Goal: Transaction & Acquisition: Purchase product/service

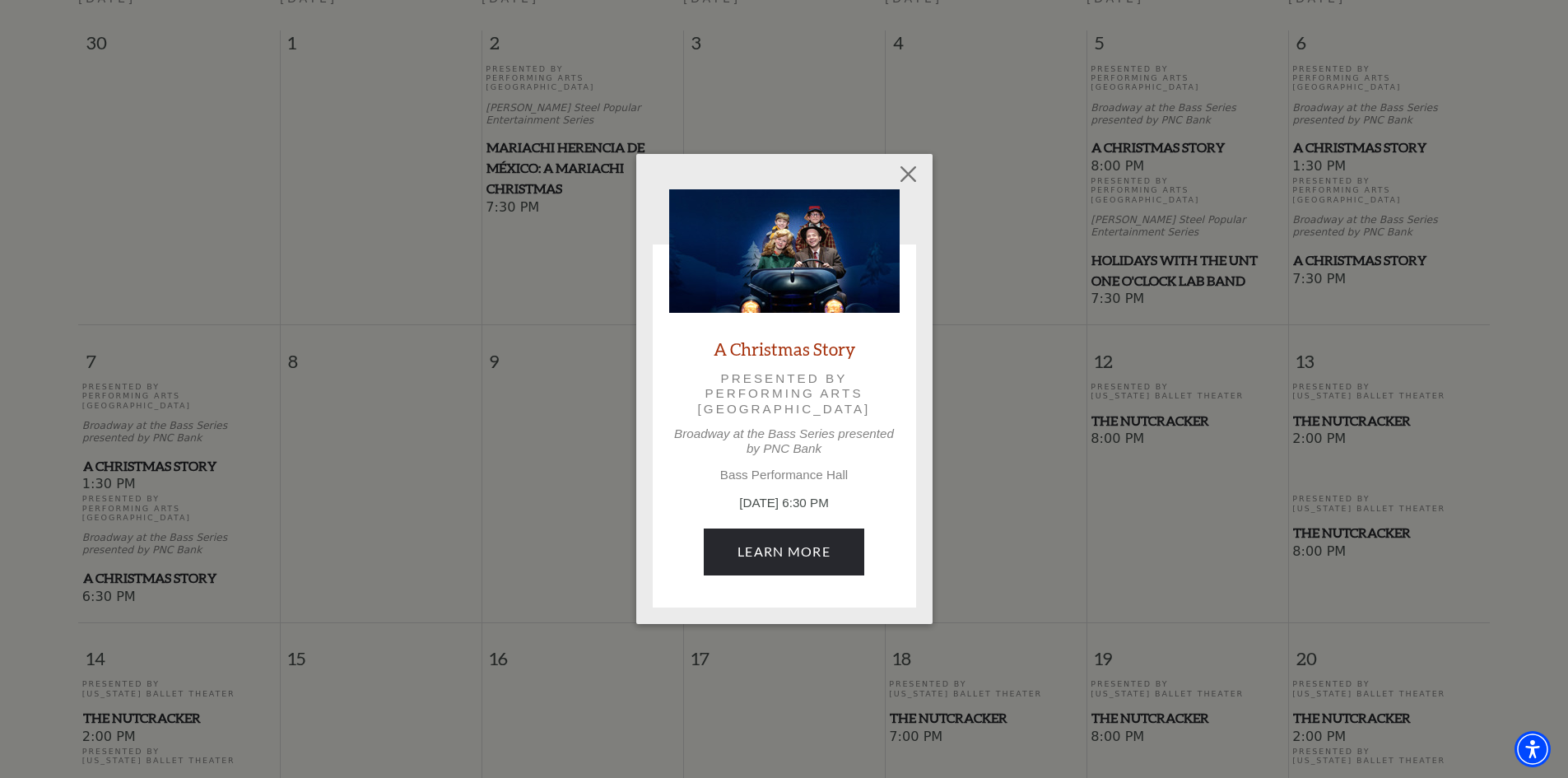
scroll to position [475, 0]
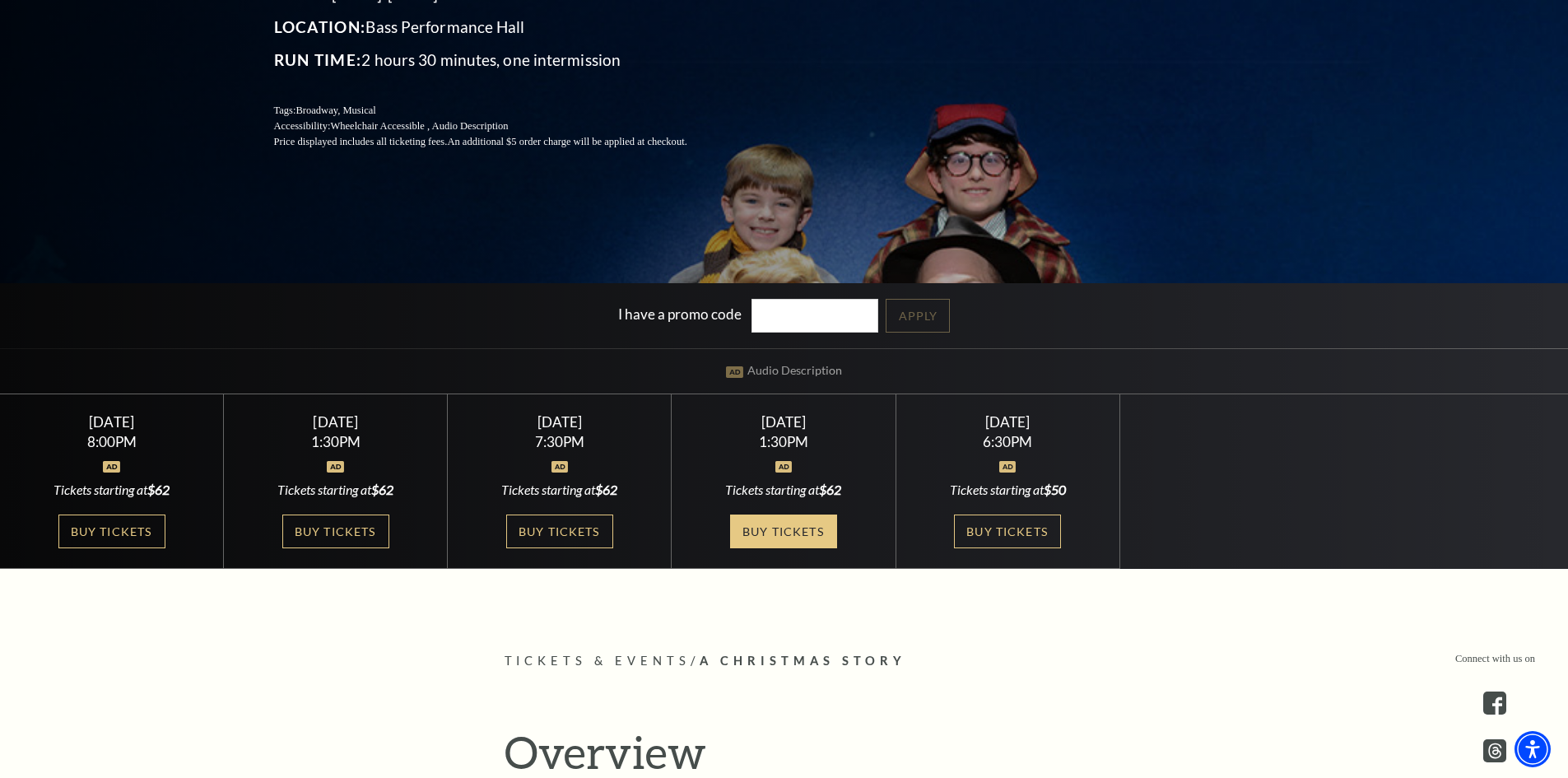
click at [791, 536] on link "Buy Tickets" at bounding box center [784, 532] width 107 height 34
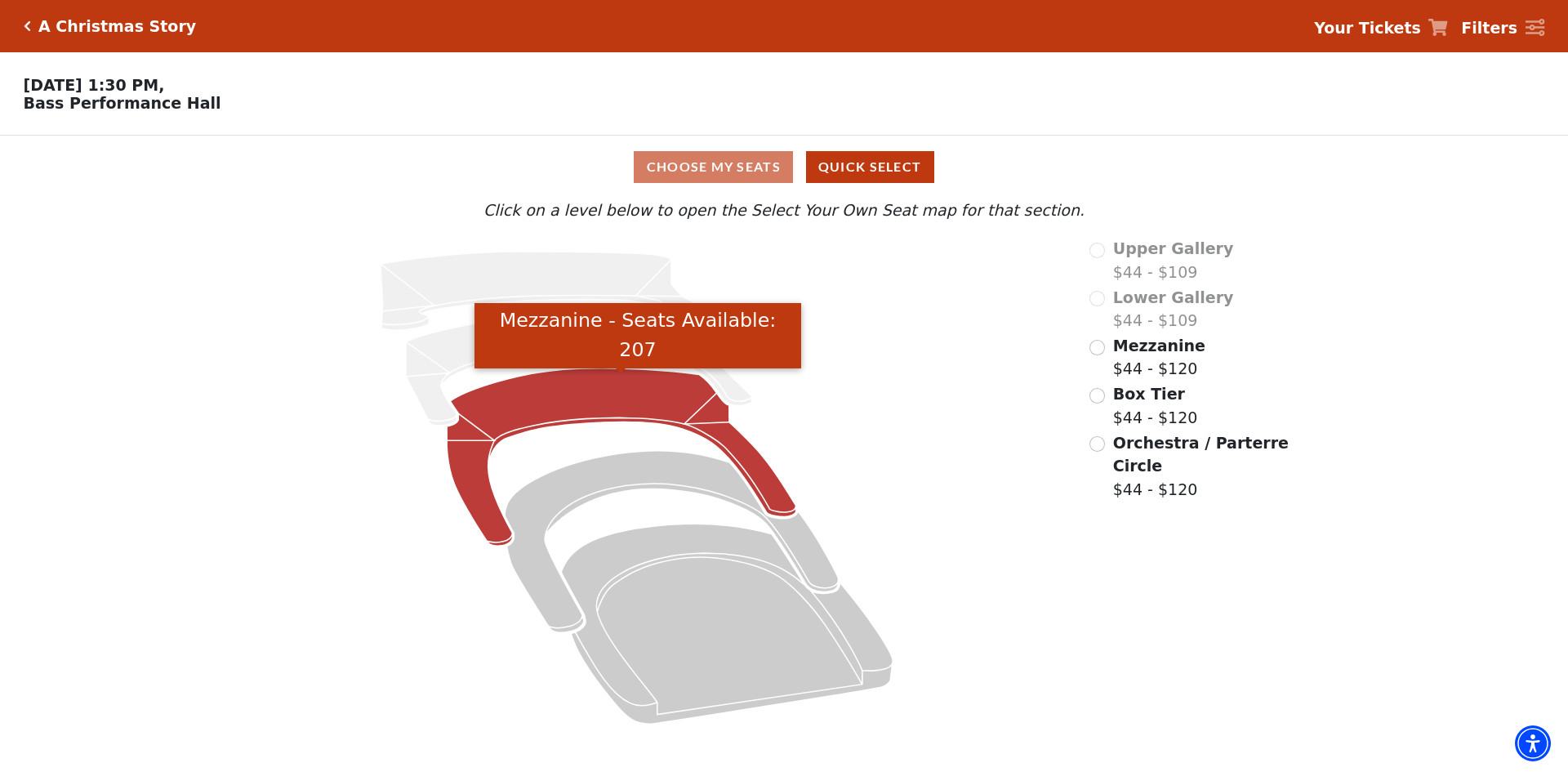
click at [558, 392] on icon "Mezzanine - Seats Available: 207" at bounding box center [622, 458] width 350 height 178
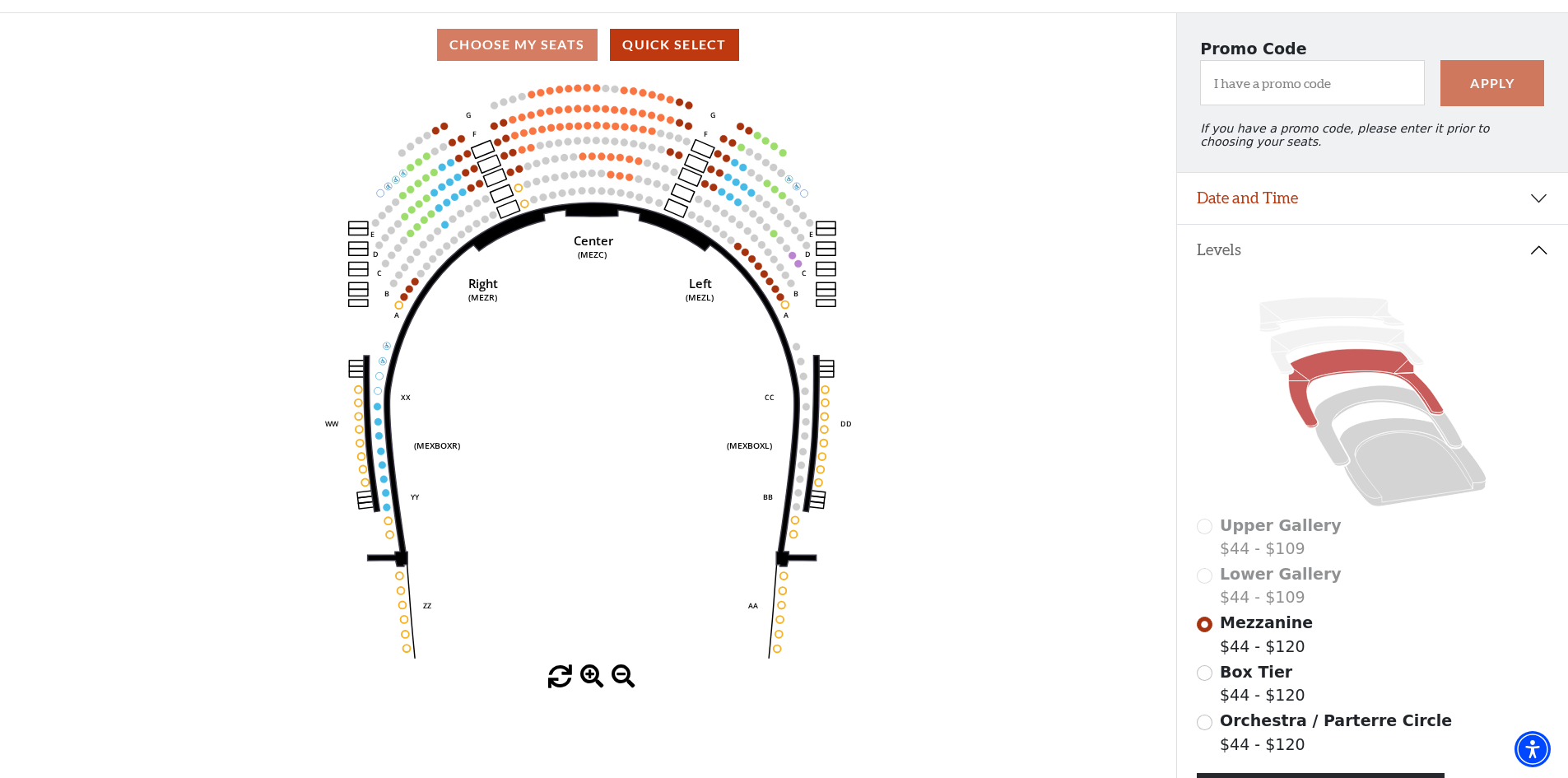
scroll to position [165, 0]
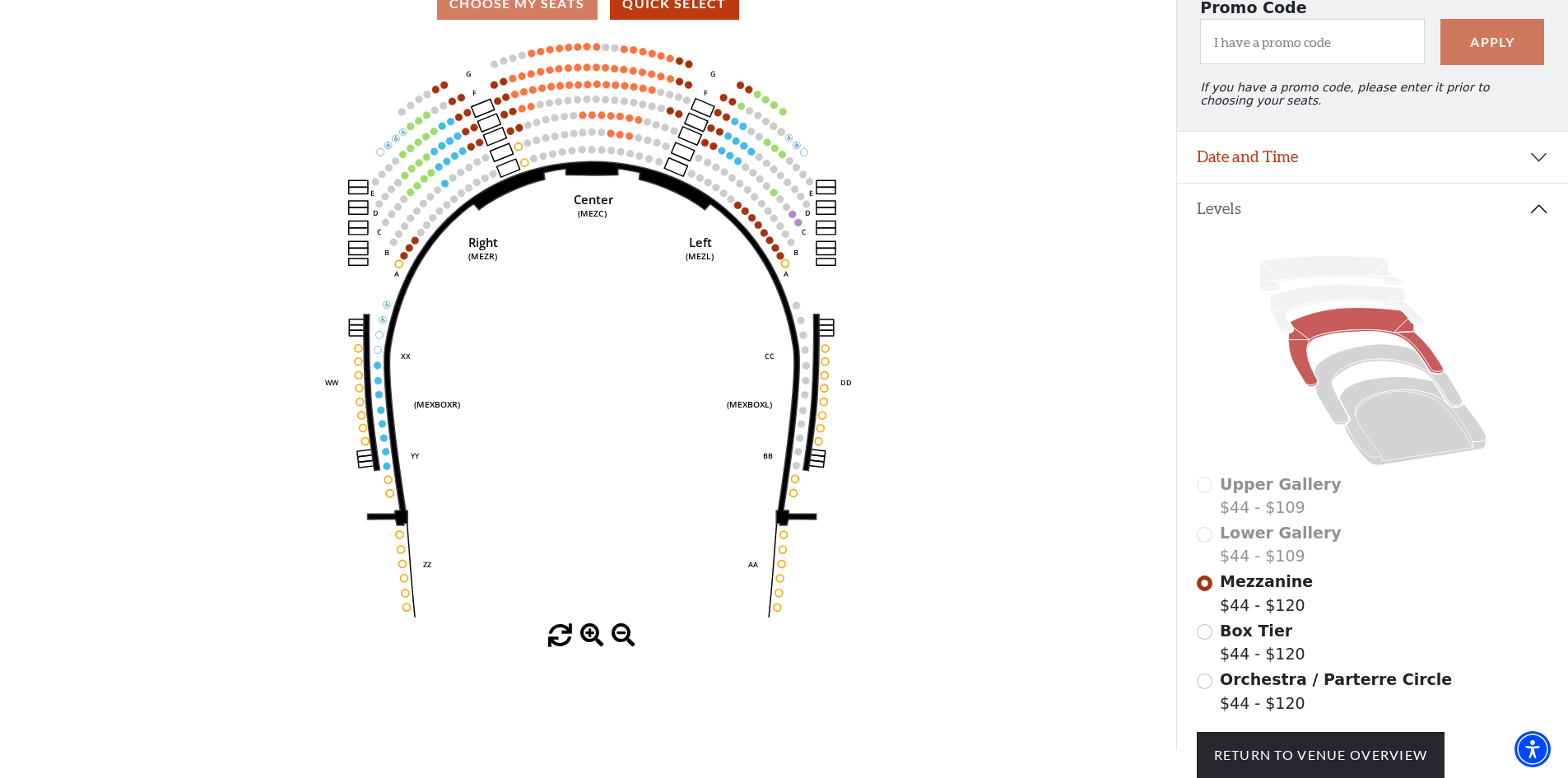
click at [589, 637] on span at bounding box center [592, 636] width 24 height 24
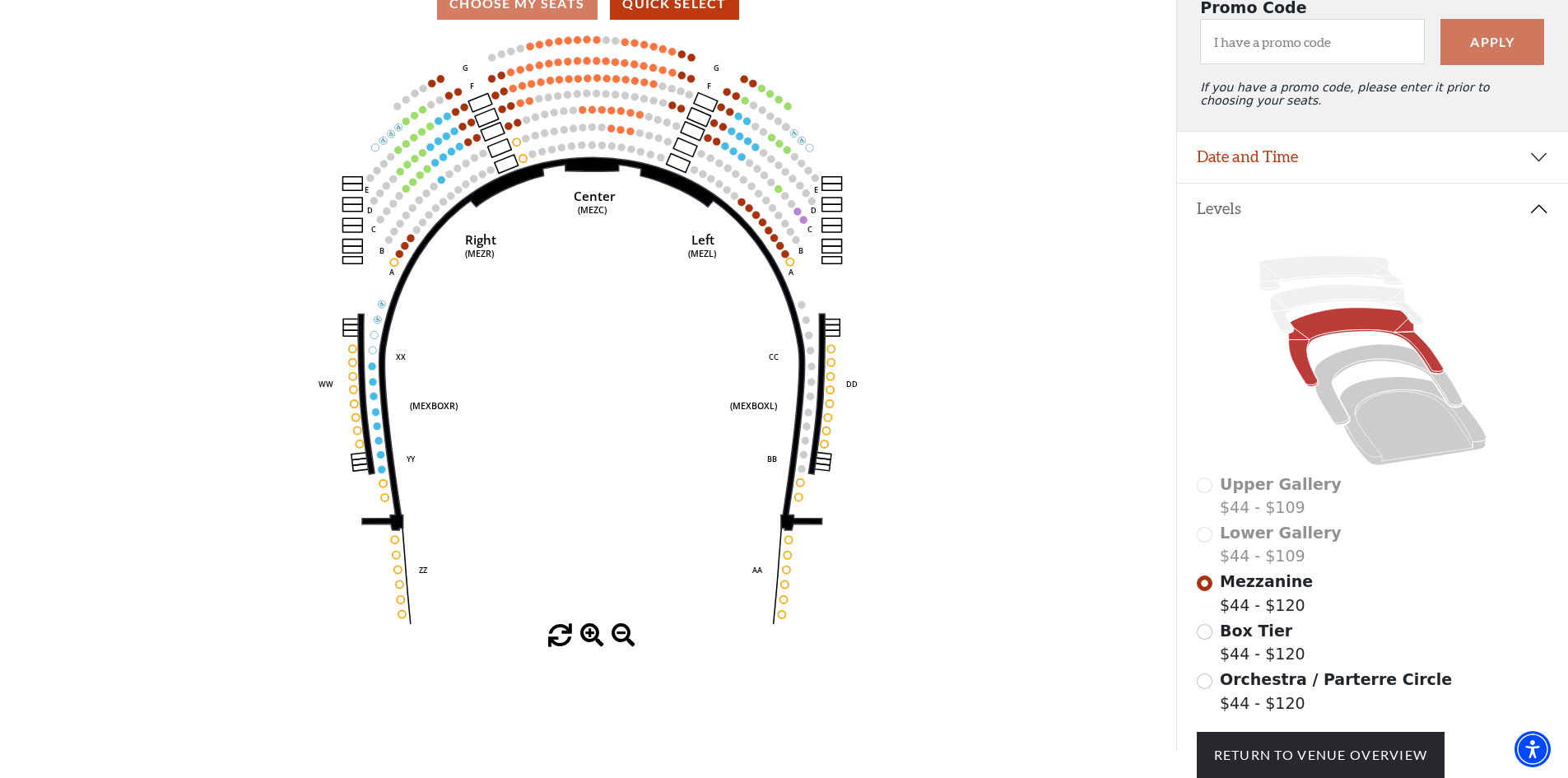
click at [598, 643] on span at bounding box center [592, 636] width 24 height 24
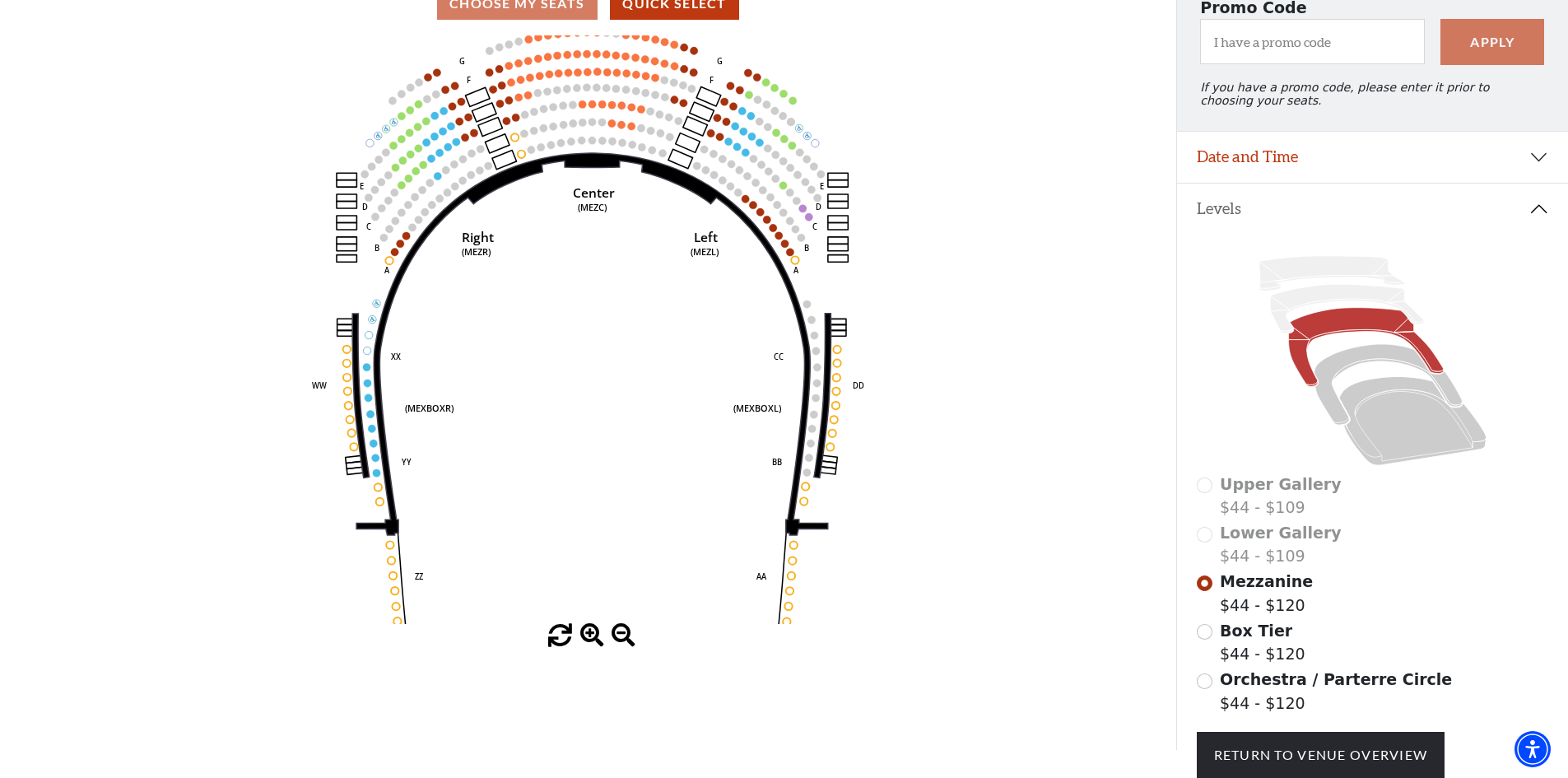
click at [598, 642] on span at bounding box center [592, 636] width 24 height 24
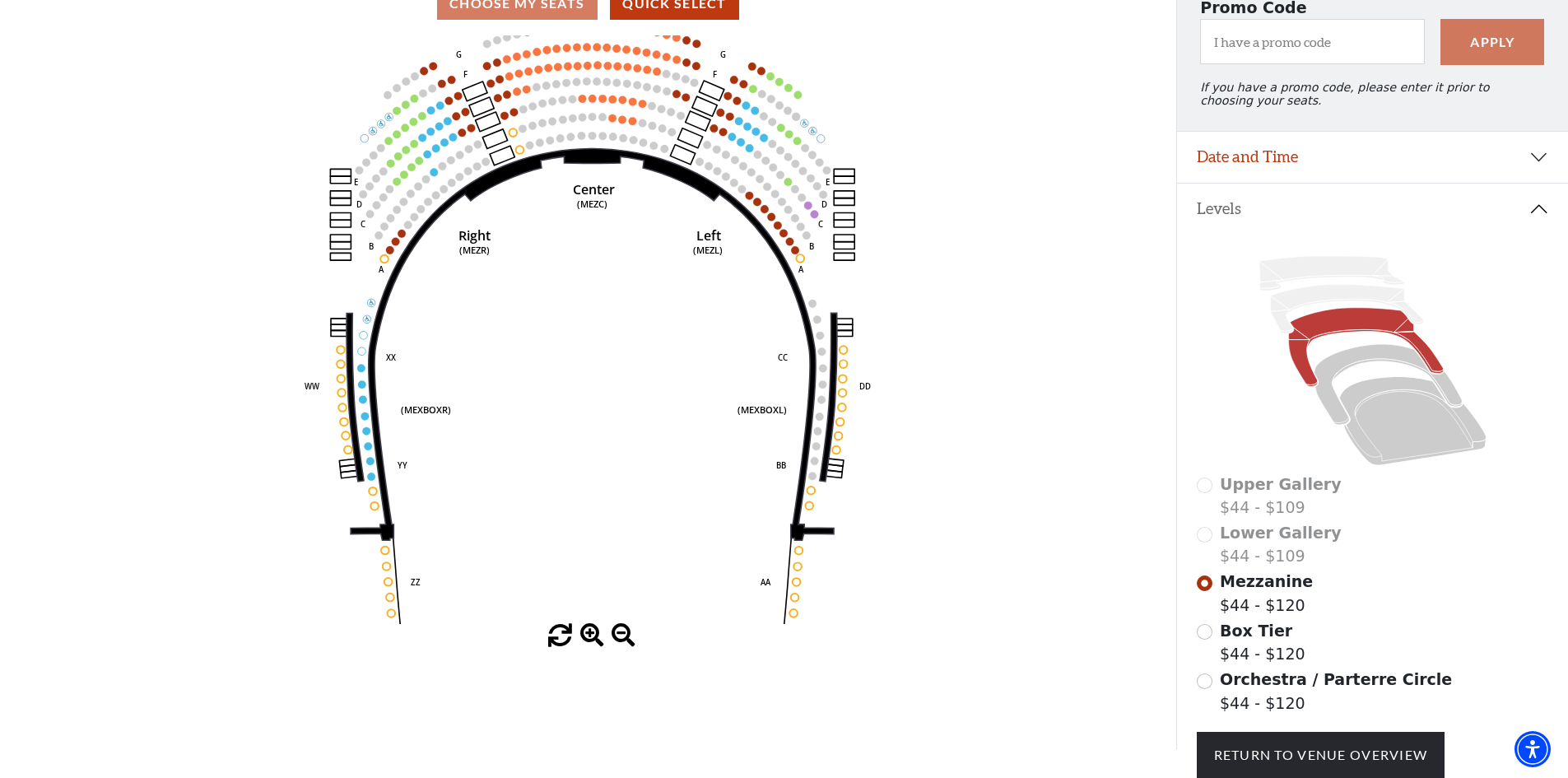
click at [589, 641] on span at bounding box center [592, 636] width 24 height 24
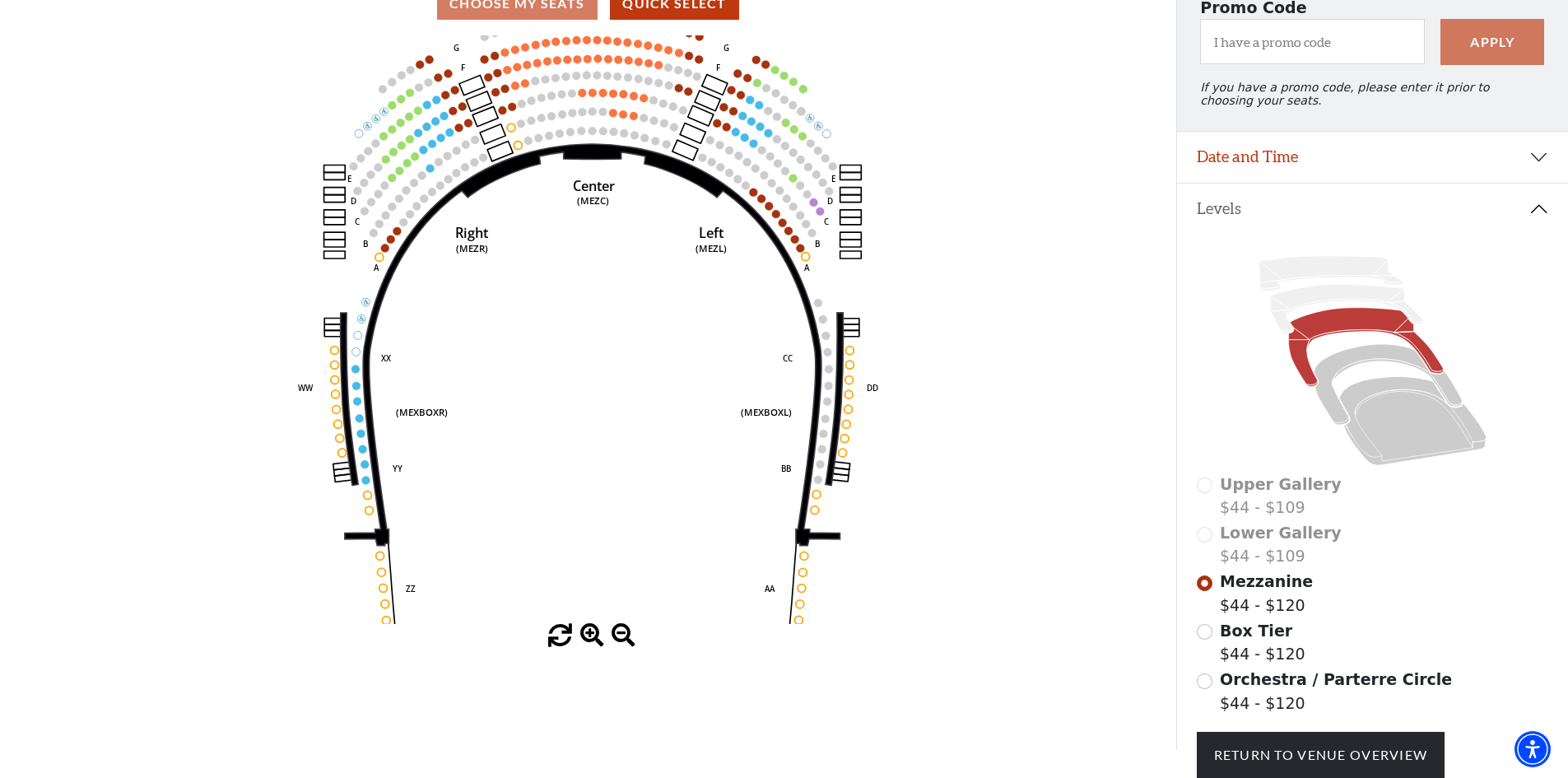
click at [589, 641] on span at bounding box center [592, 636] width 24 height 24
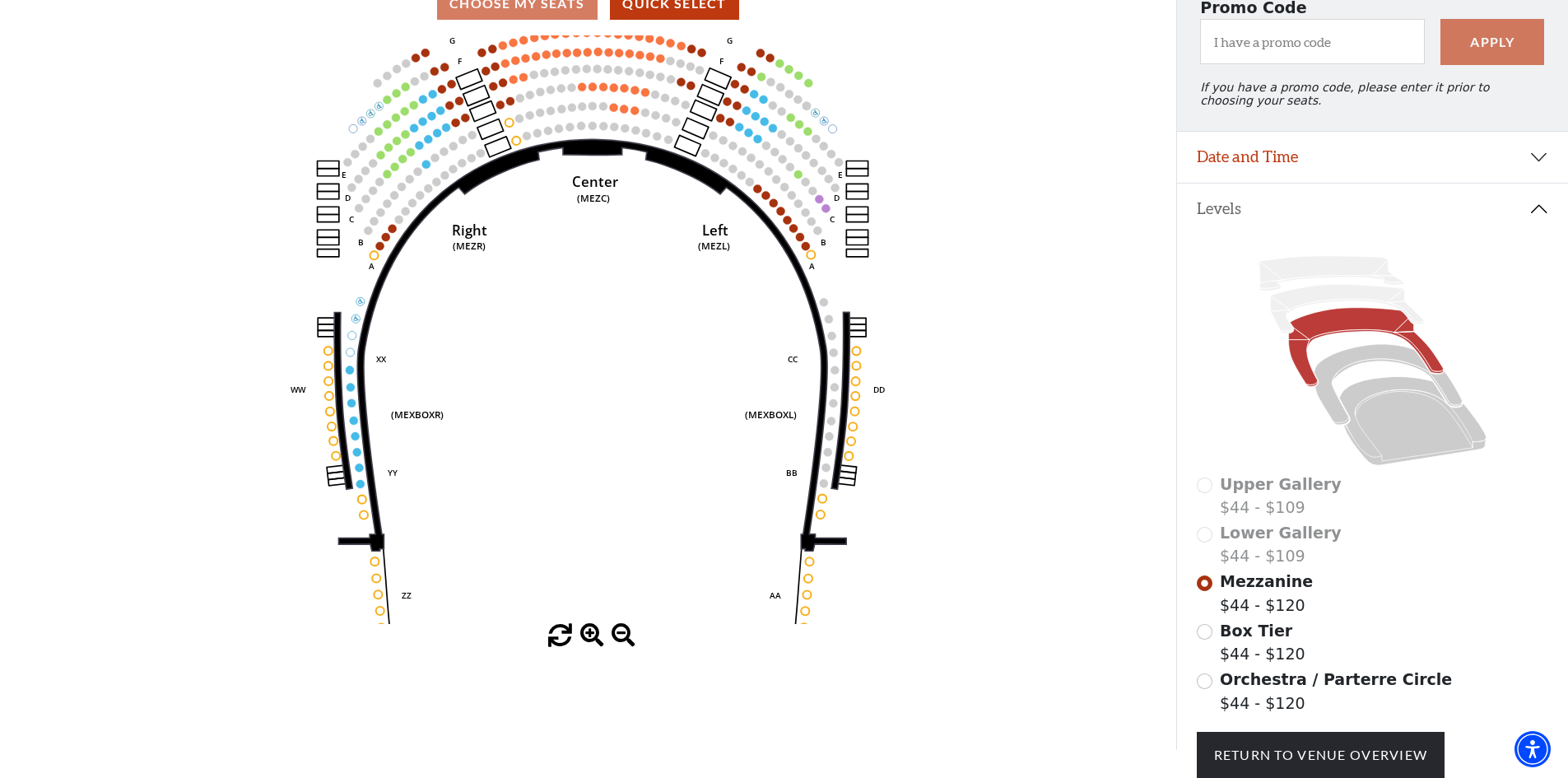
click at [589, 641] on span at bounding box center [592, 636] width 24 height 24
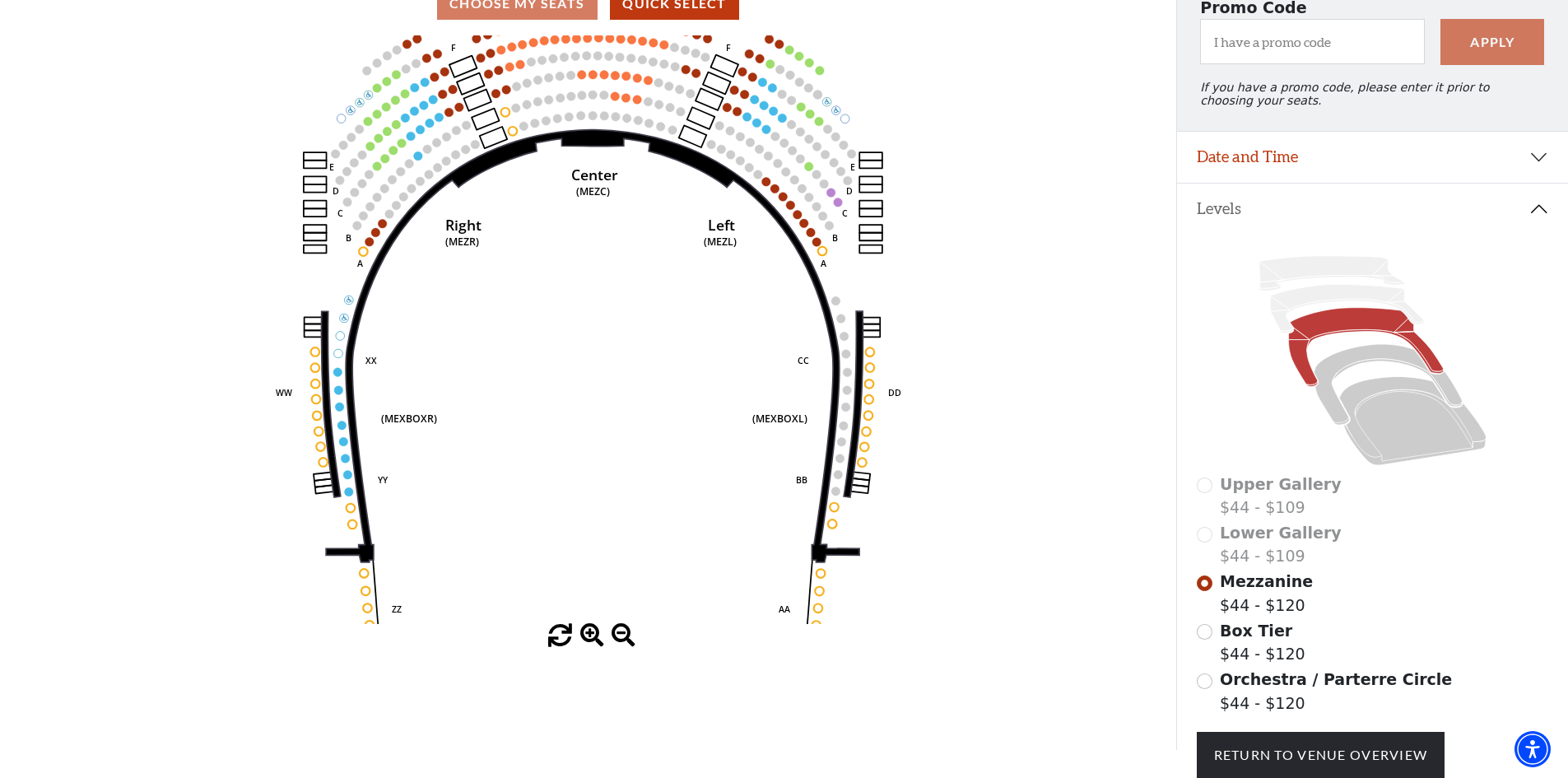
drag, startPoint x: 589, startPoint y: 641, endPoint x: 583, endPoint y: 599, distance: 42.4
click at [588, 640] on span at bounding box center [592, 636] width 24 height 24
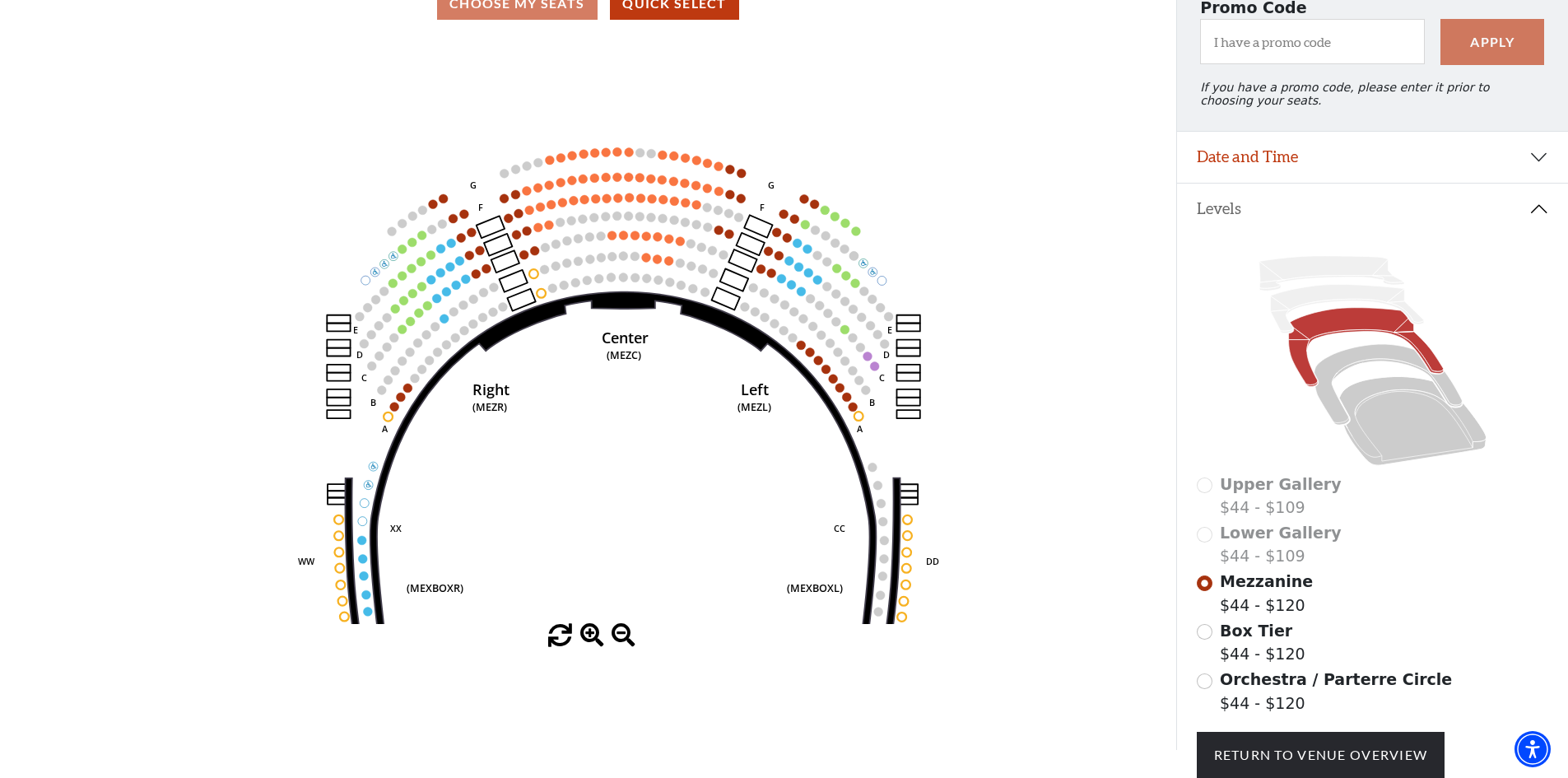
drag, startPoint x: 517, startPoint y: 359, endPoint x: 544, endPoint y: 517, distance: 160.3
click at [544, 517] on icon "Center (MEZC) Right (MEZR) Left (MEZL) (MEXBOXR) (MEXBOXL) XX WW CC DD YY BB ZZ…" at bounding box center [587, 330] width 1059 height 589
